Goal: Task Accomplishment & Management: Manage account settings

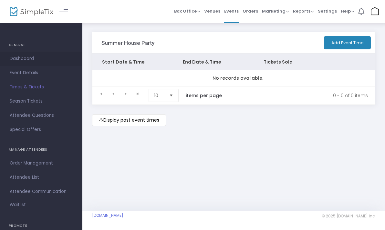
click at [19, 58] on span "Dashboard" at bounding box center [41, 59] width 63 height 8
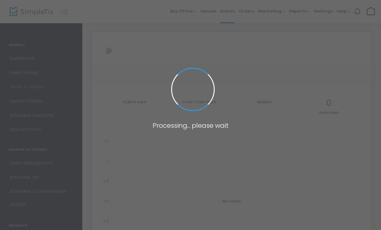
type input "[URL][DOMAIN_NAME]"
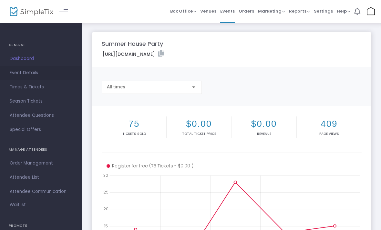
click at [29, 69] on span "Event Details" at bounding box center [41, 73] width 63 height 8
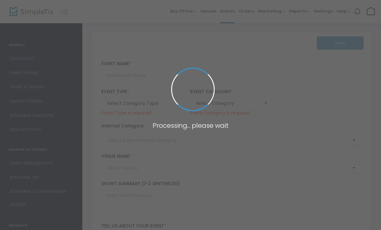
type input "Summer House Party"
type textarea "You’re invited to a house party at [GEOGRAPHIC_DATA]Come discover our work, mak…"
type input "RSVP"
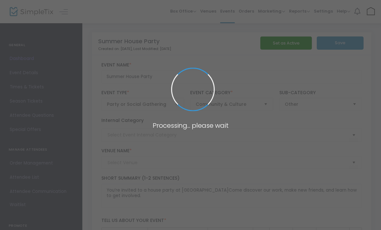
type input "CultureHouse HQ"
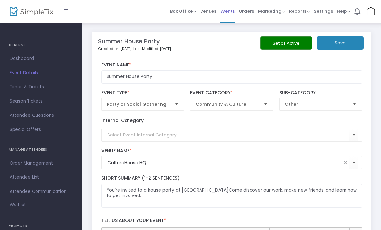
click at [231, 10] on span "Events" at bounding box center [227, 11] width 15 height 16
